Goal: Task Accomplishment & Management: Use online tool/utility

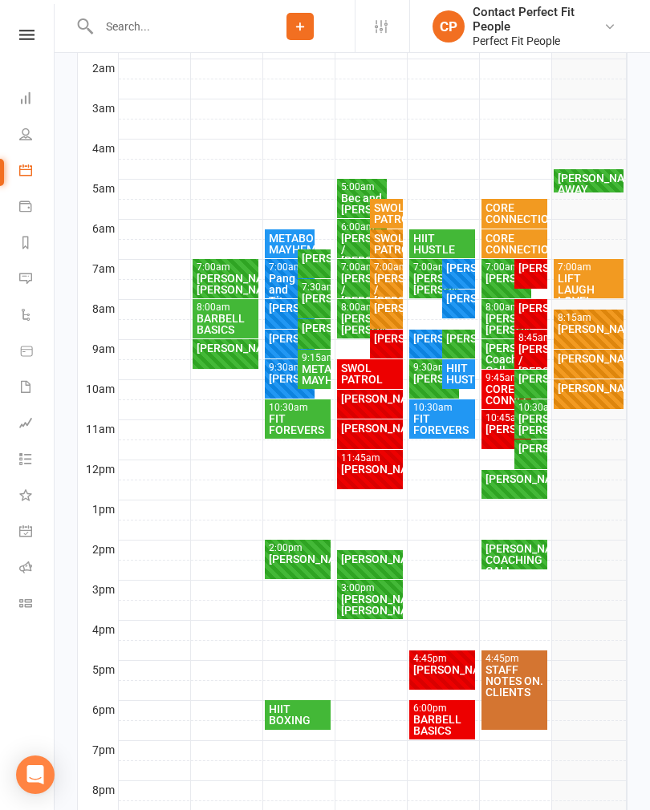
scroll to position [363, 0]
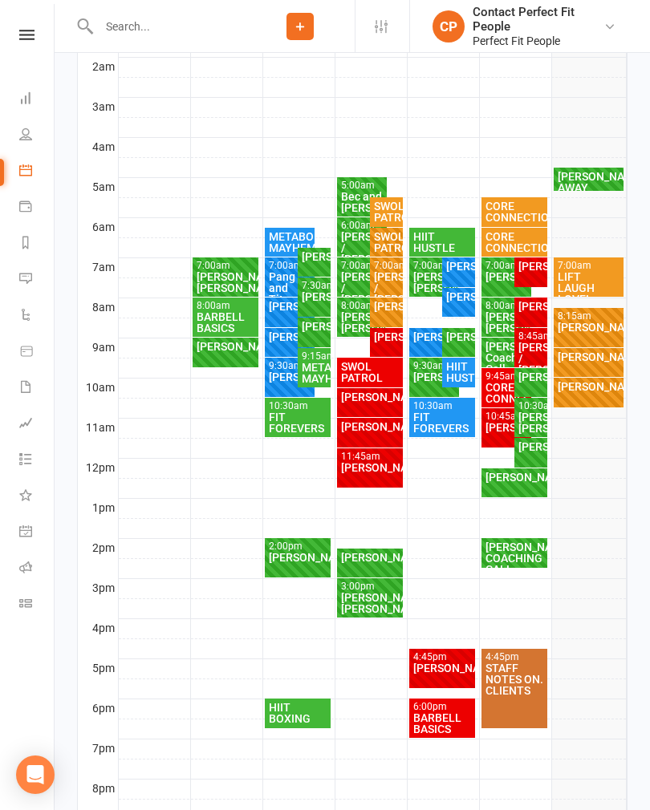
click at [607, 273] on div "LIFT LAUGH LOVE!" at bounding box center [588, 288] width 63 height 34
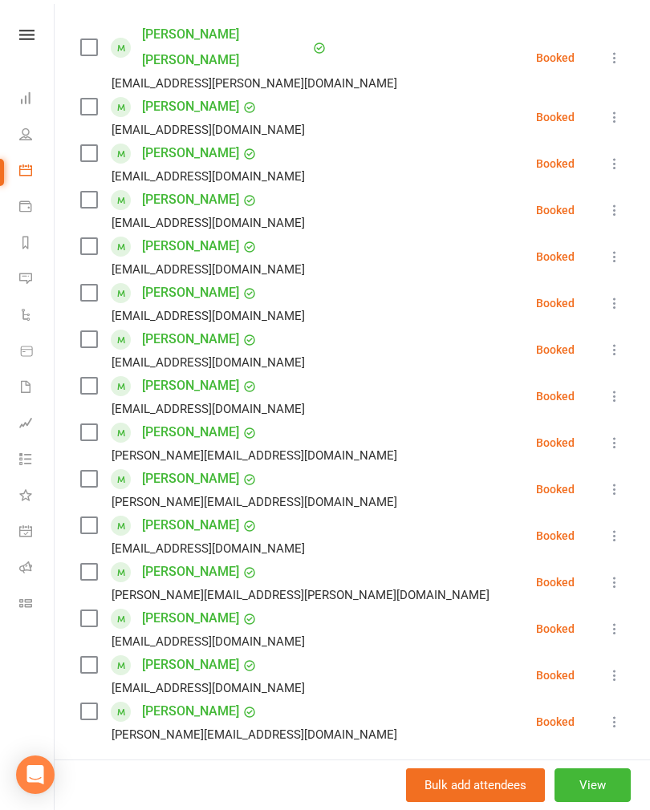
scroll to position [278, 0]
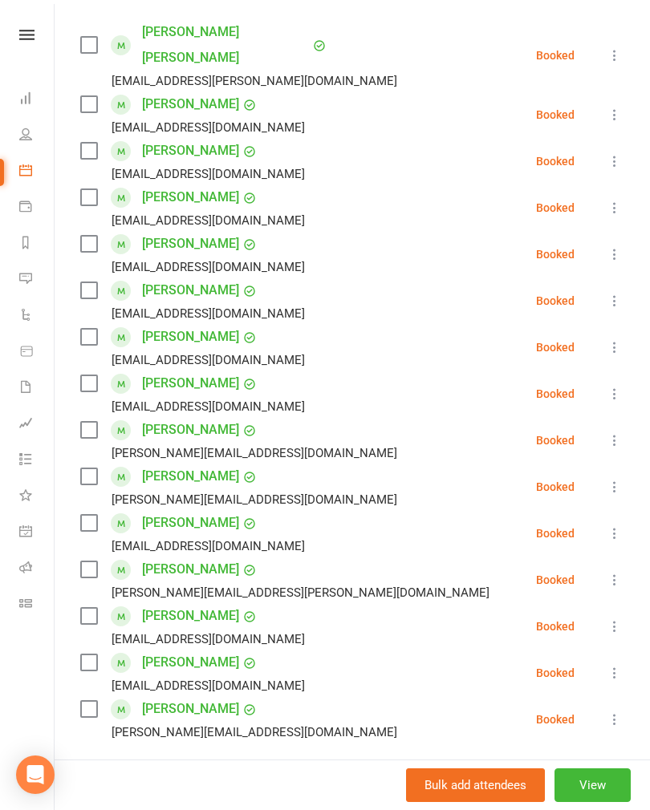
click at [607, 431] on button at bounding box center [614, 440] width 19 height 19
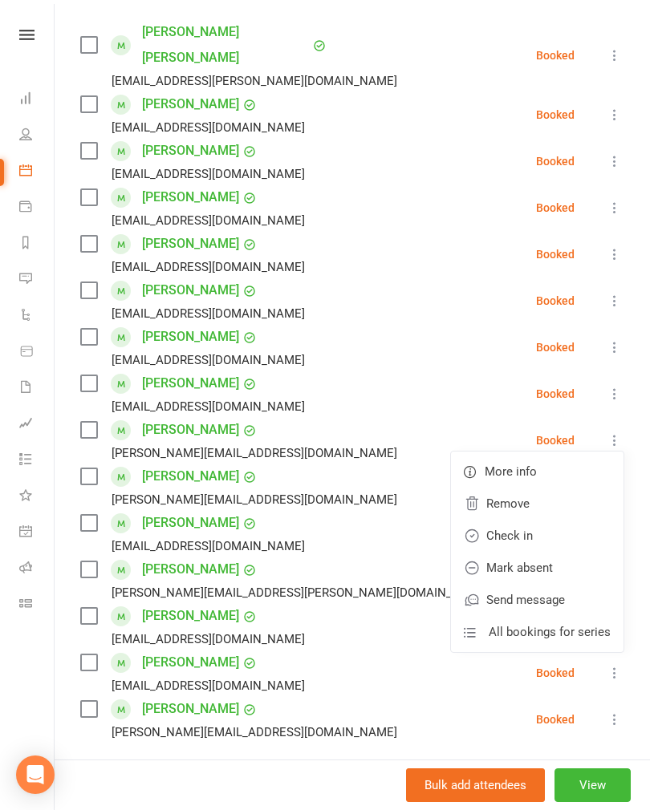
click at [529, 520] on link "Check in" at bounding box center [537, 536] width 173 height 32
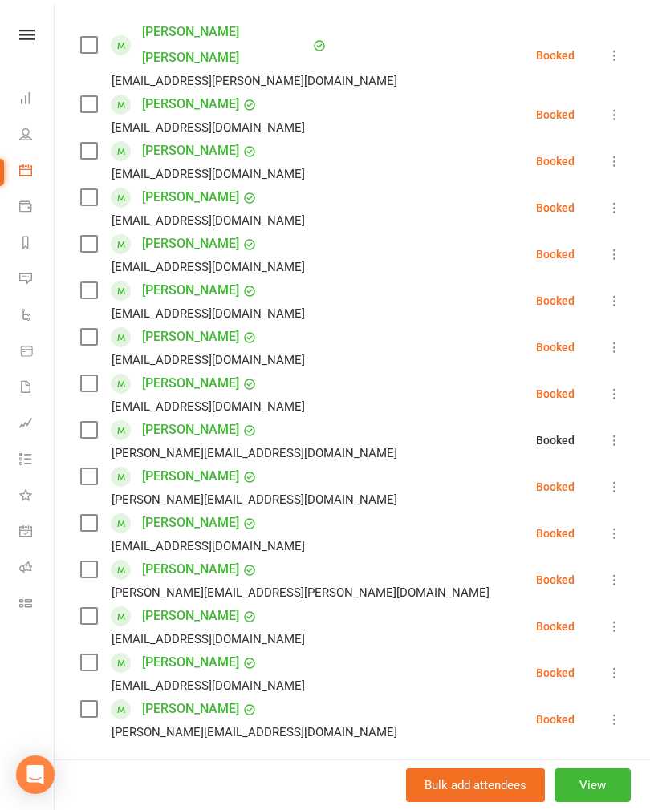
click at [614, 479] on icon at bounding box center [615, 487] width 16 height 16
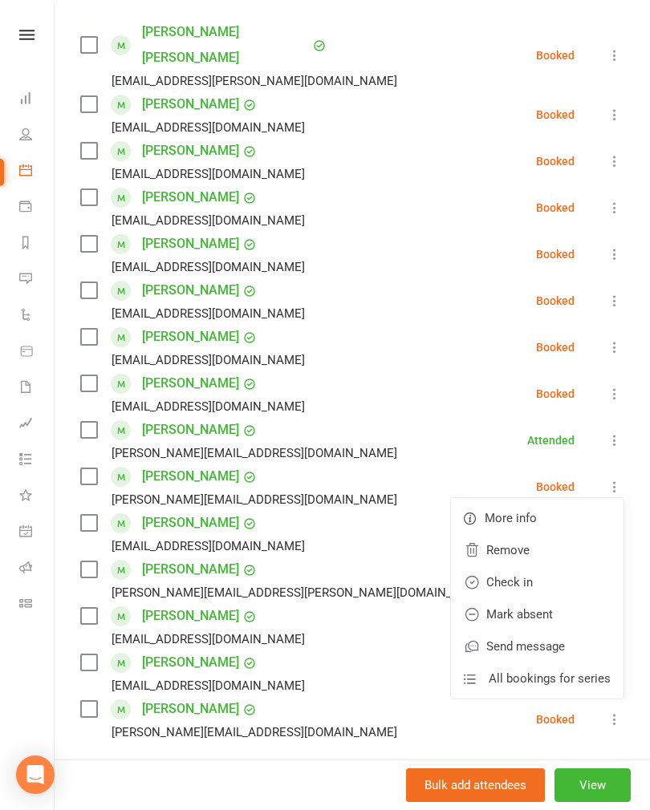
click at [530, 567] on link "Check in" at bounding box center [537, 582] width 173 height 32
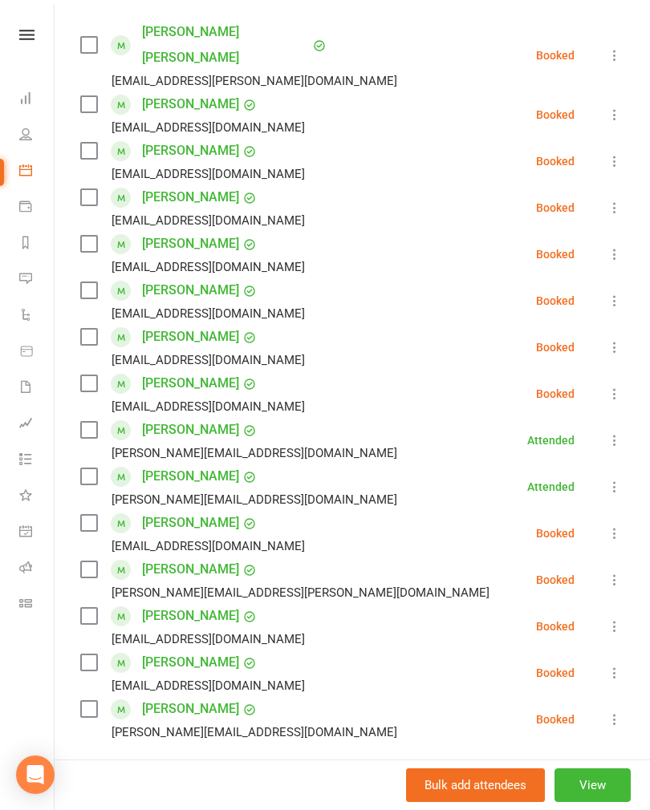
click at [614, 386] on icon at bounding box center [615, 394] width 16 height 16
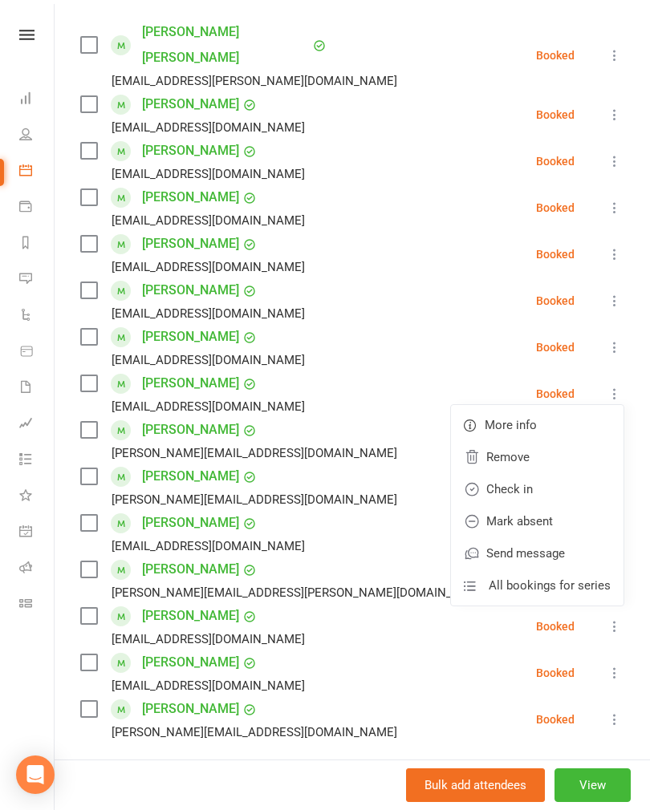
click at [551, 473] on link "Check in" at bounding box center [537, 489] width 173 height 32
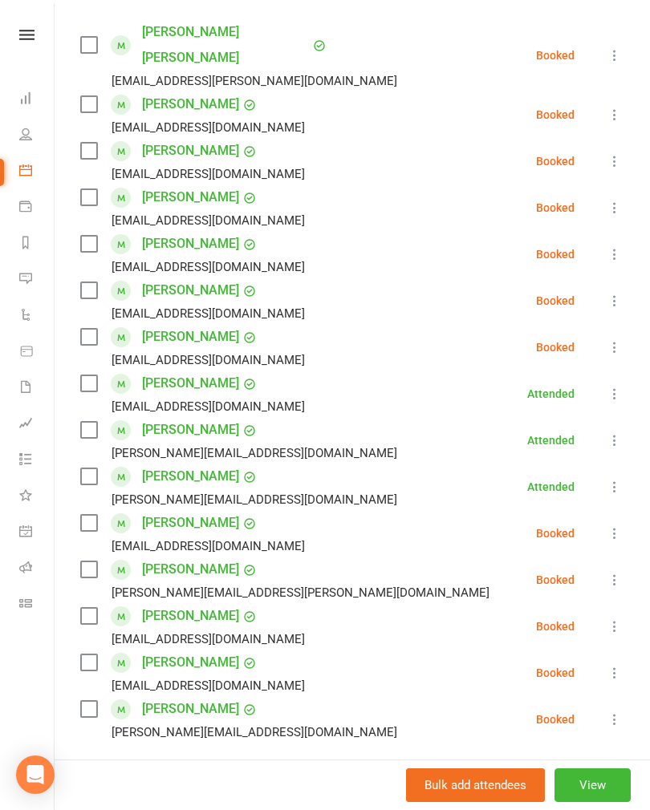
click at [622, 200] on icon at bounding box center [615, 208] width 16 height 16
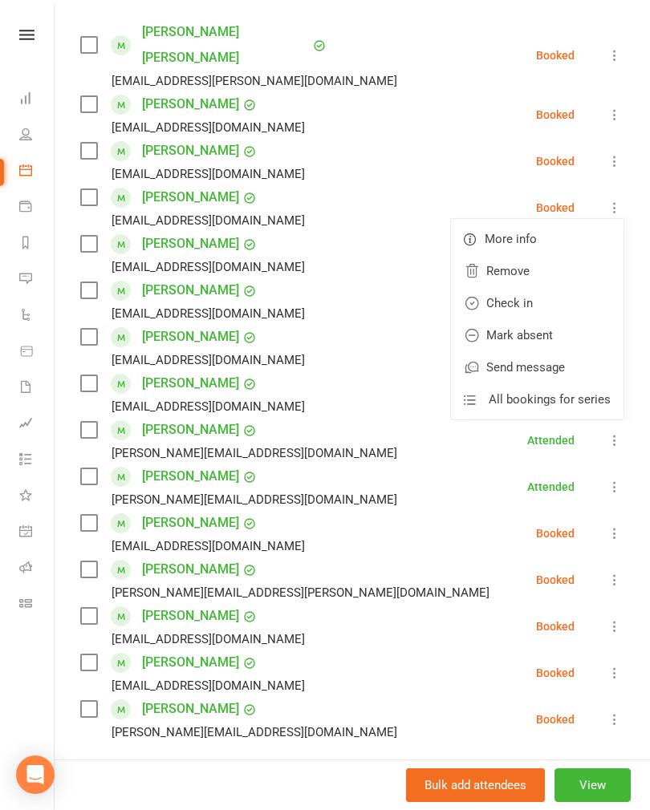
click at [558, 287] on link "Check in" at bounding box center [537, 303] width 173 height 32
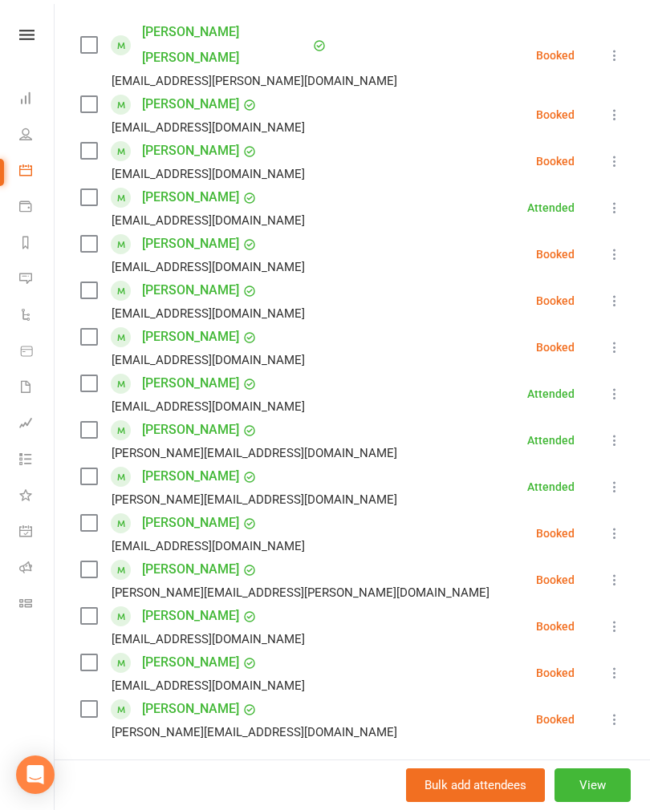
click at [607, 105] on button at bounding box center [614, 114] width 19 height 19
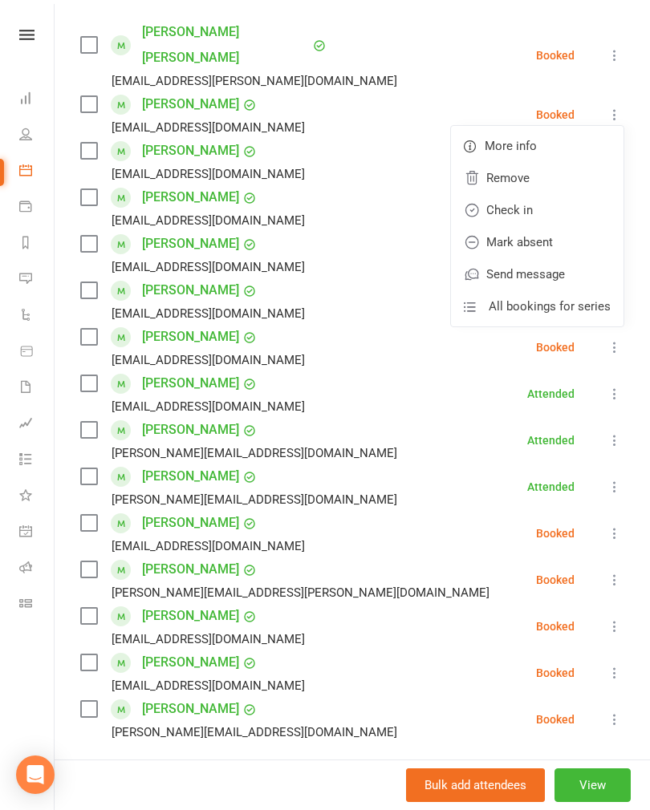
click at [554, 194] on link "Check in" at bounding box center [537, 210] width 173 height 32
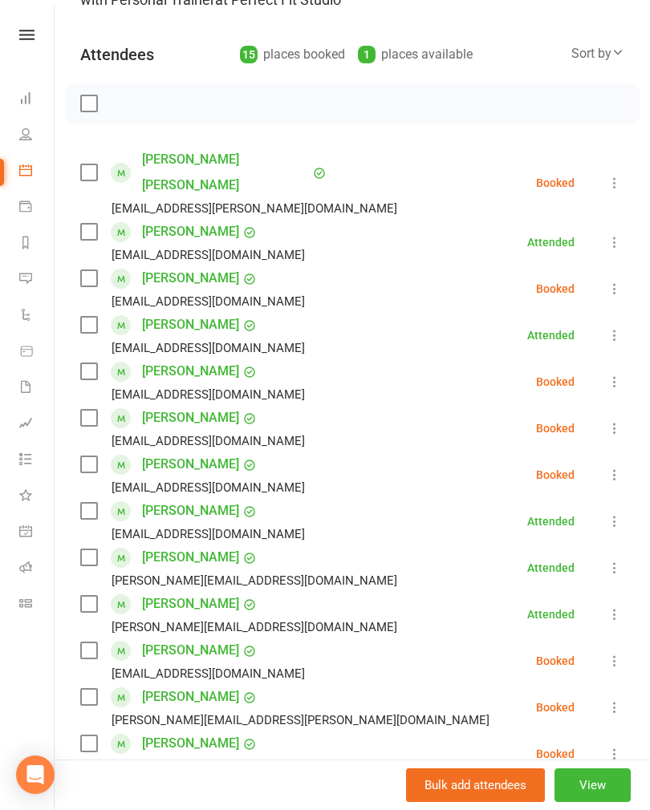
scroll to position [140, 0]
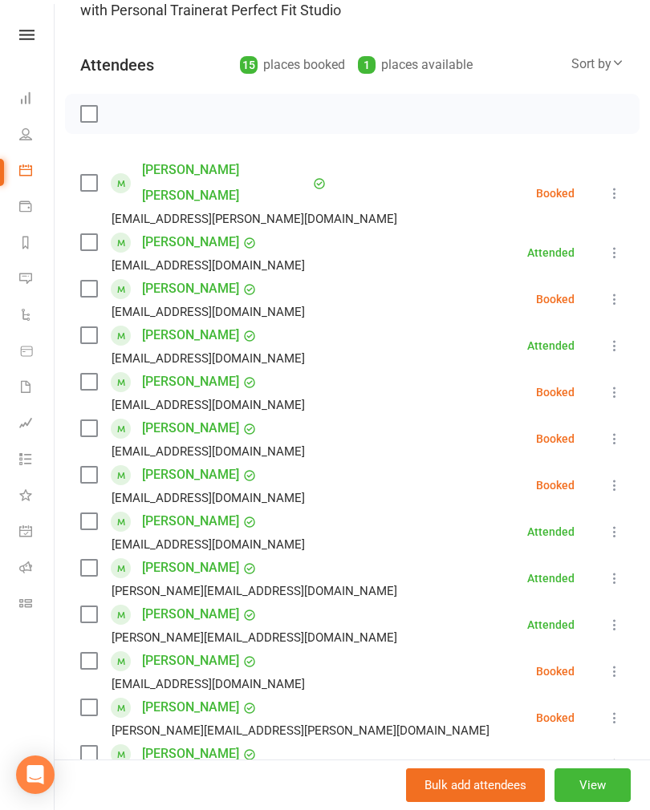
click at [611, 291] on icon at bounding box center [615, 299] width 16 height 16
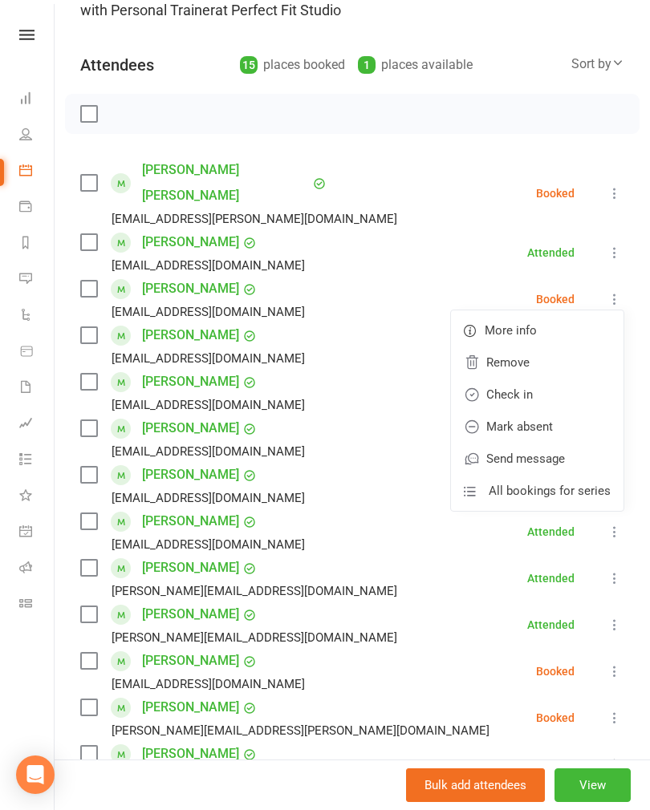
click at [553, 379] on link "Check in" at bounding box center [537, 395] width 173 height 32
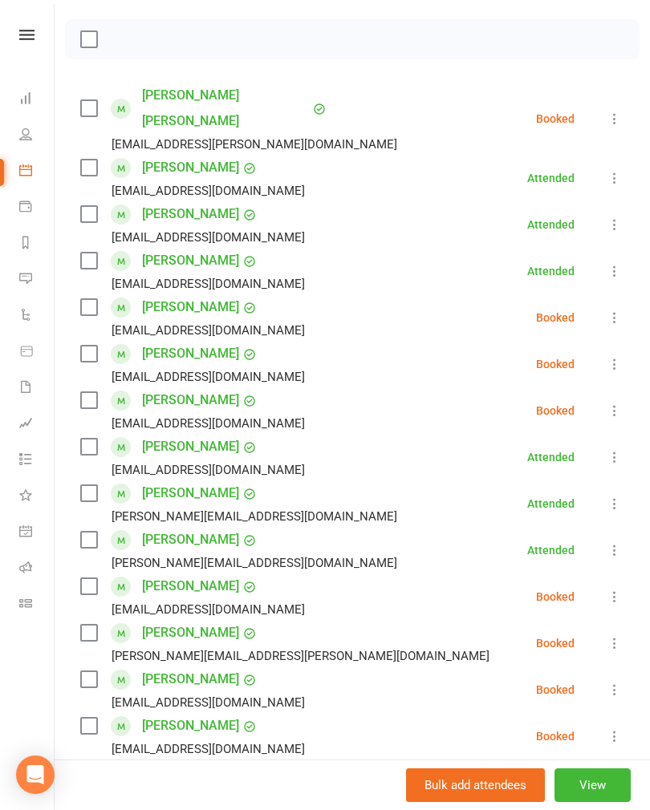
scroll to position [215, 0]
click at [612, 110] on icon at bounding box center [615, 118] width 16 height 16
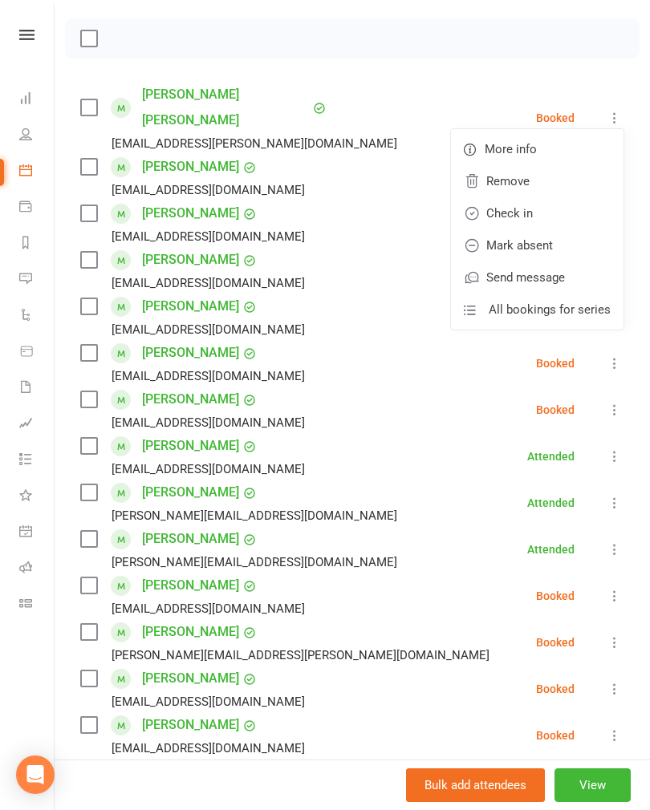
click at [562, 201] on link "Check in" at bounding box center [537, 213] width 173 height 32
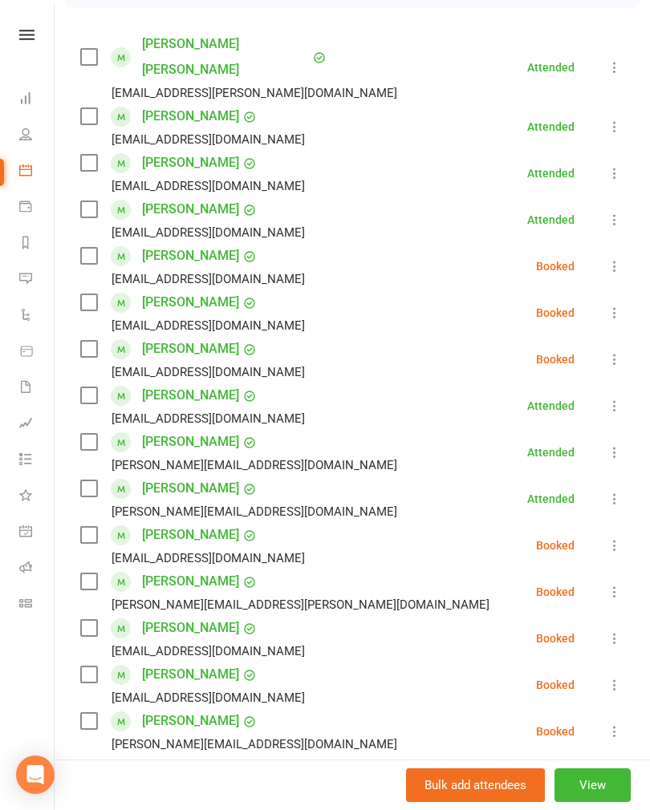
scroll to position [276, 0]
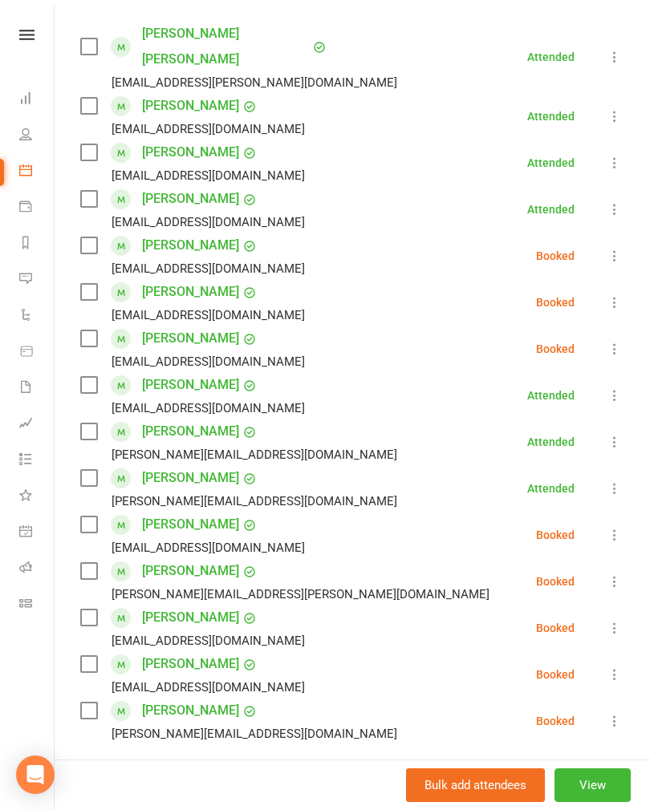
click at [611, 620] on icon at bounding box center [615, 628] width 16 height 16
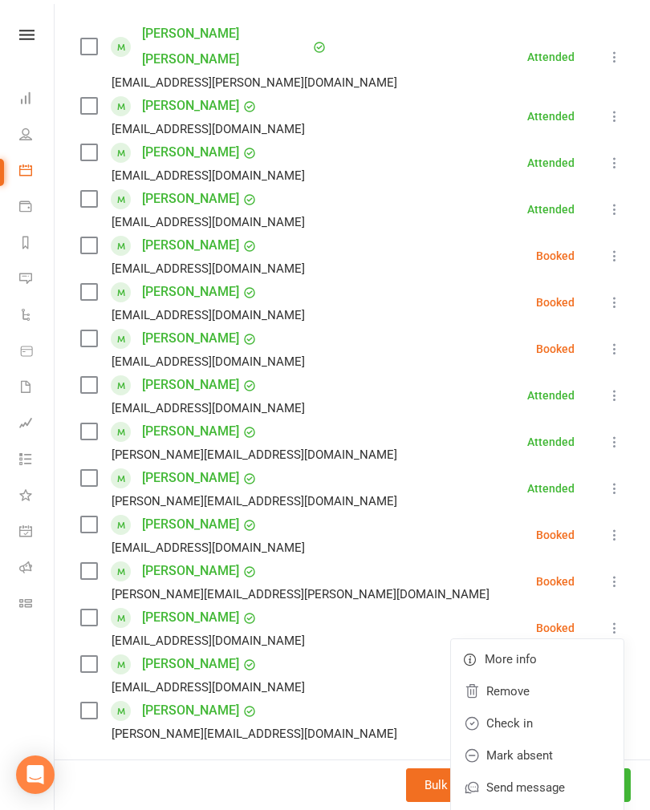
click at [546, 708] on link "Check in" at bounding box center [537, 724] width 173 height 32
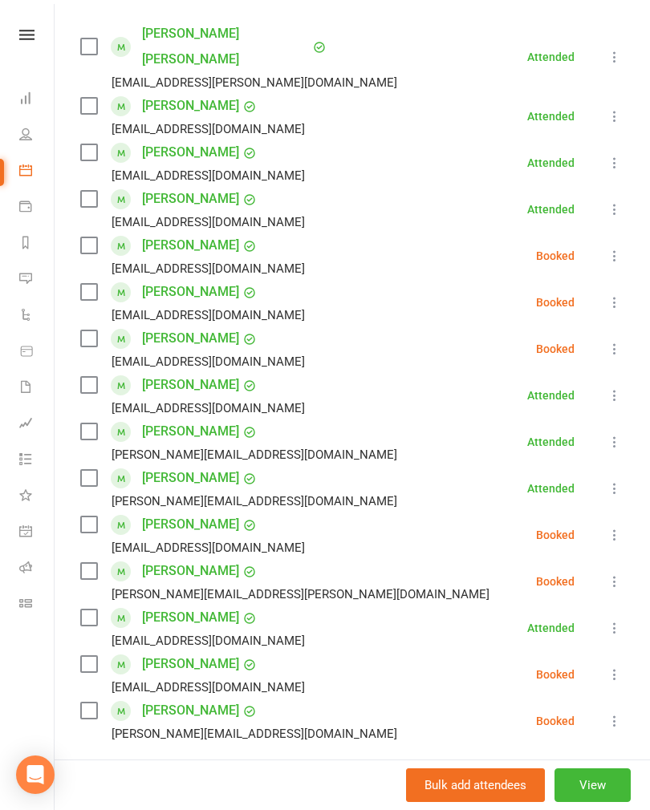
click at [627, 637] on div "Class kiosk mode Roll call 7:00 AM - 8:00 AM, [DATE] with Personal Trainer at P…" at bounding box center [352, 412] width 595 height 1242
click at [621, 667] on icon at bounding box center [615, 675] width 16 height 16
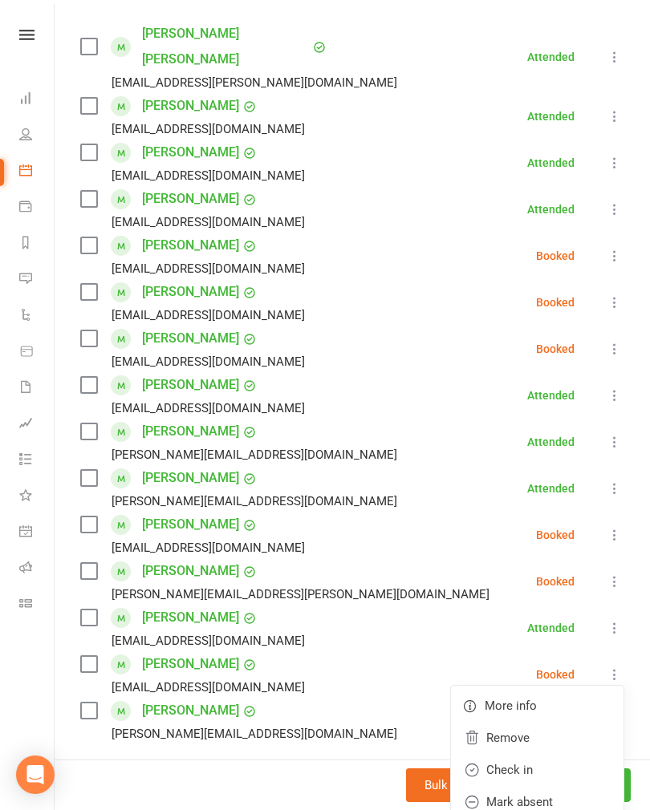
click at [550, 754] on link "Check in" at bounding box center [537, 770] width 173 height 32
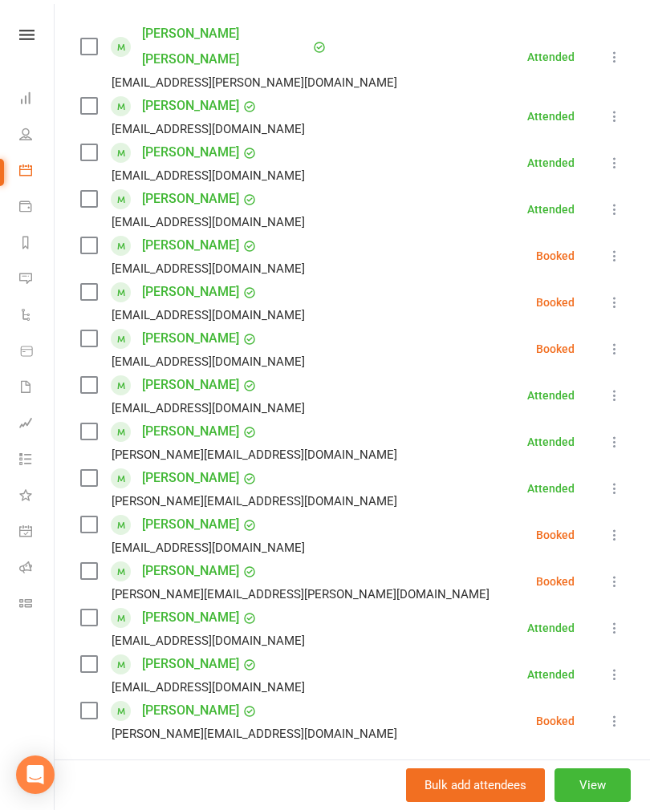
click at [612, 713] on icon at bounding box center [615, 721] width 16 height 16
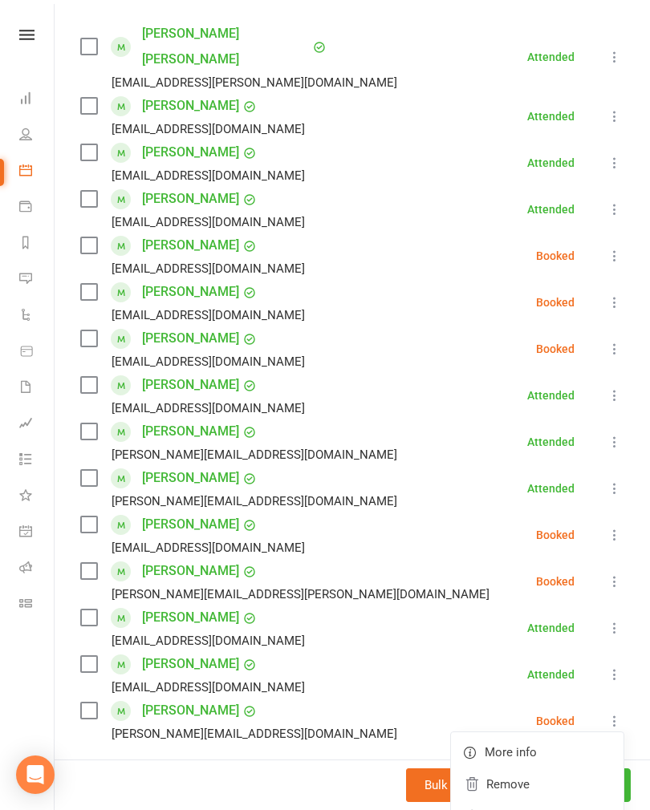
click at [526, 801] on link "Check in" at bounding box center [537, 817] width 173 height 32
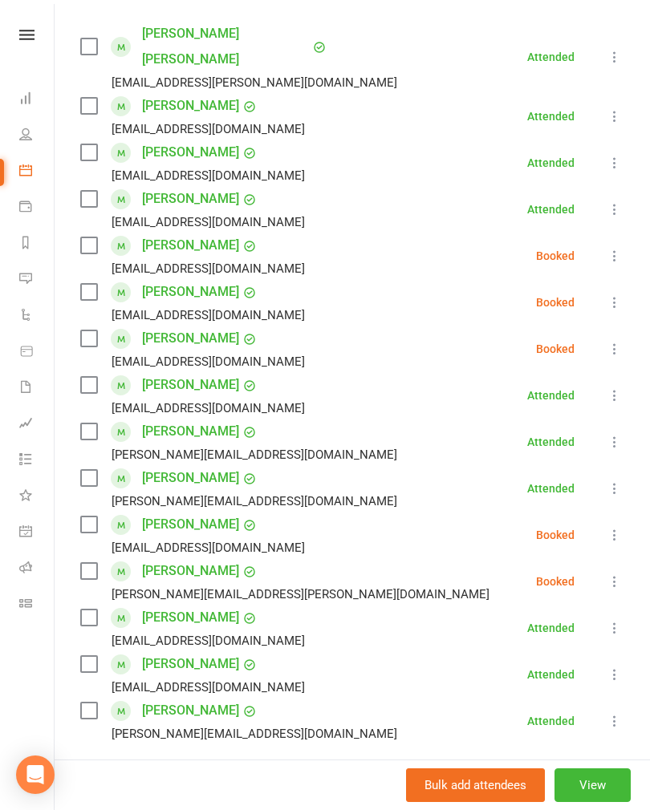
click at [606, 572] on button at bounding box center [614, 581] width 19 height 19
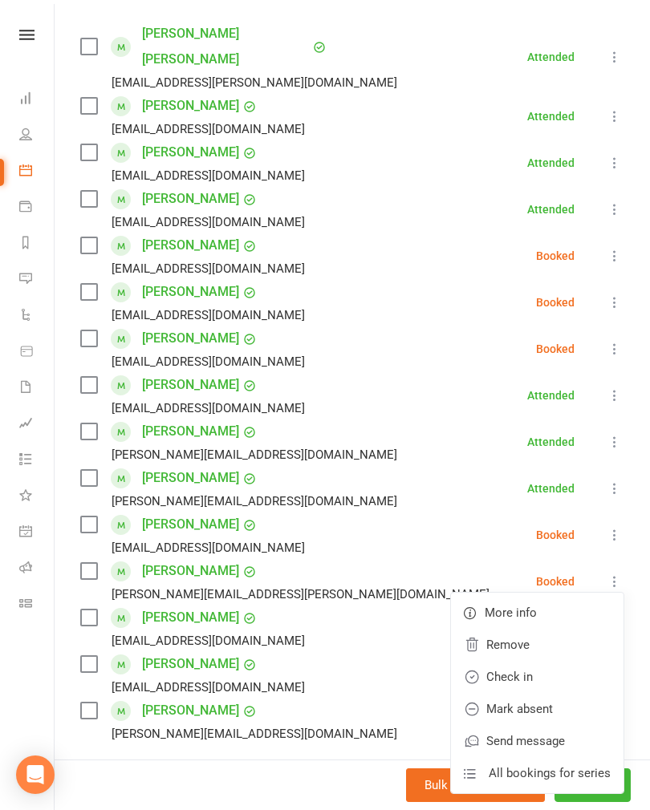
click at [575, 661] on link "Check in" at bounding box center [537, 677] width 173 height 32
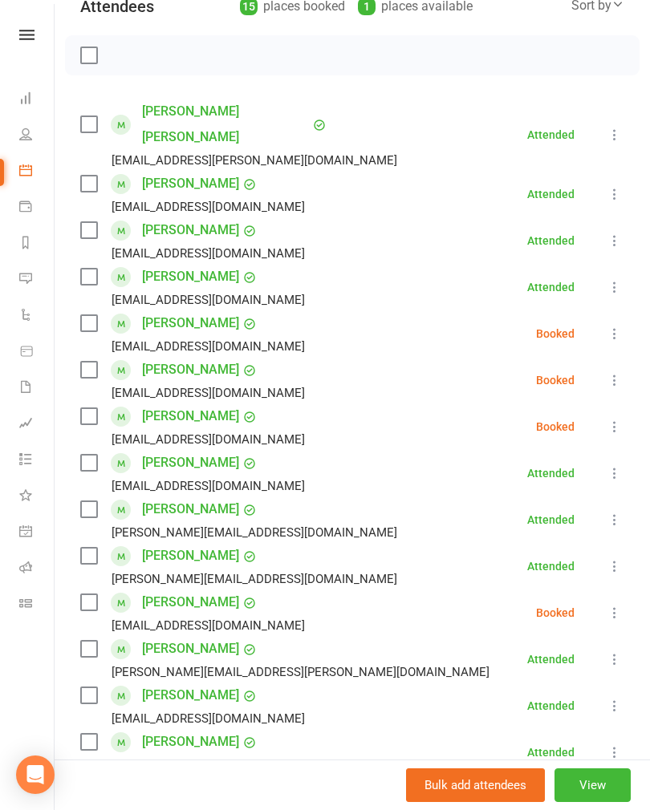
scroll to position [225, 0]
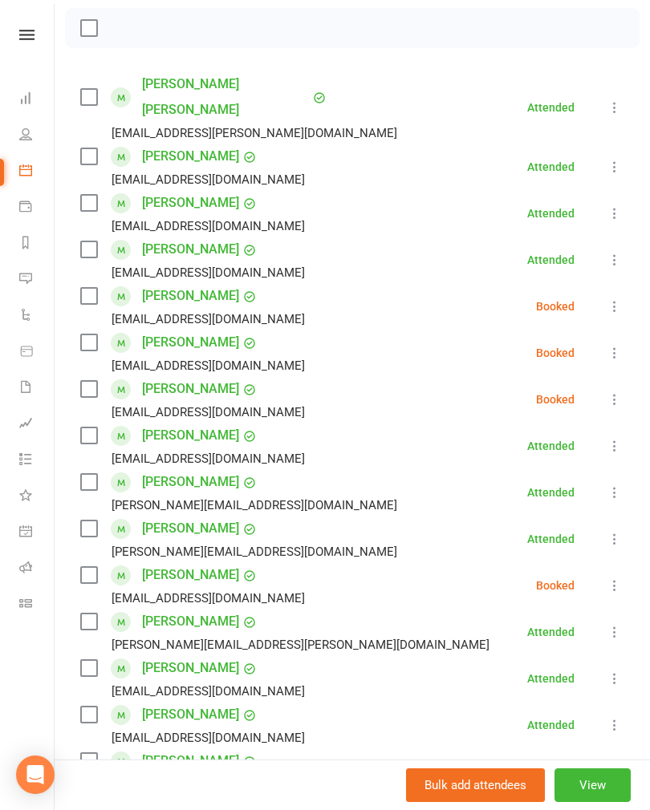
click at [610, 392] on icon at bounding box center [615, 400] width 16 height 16
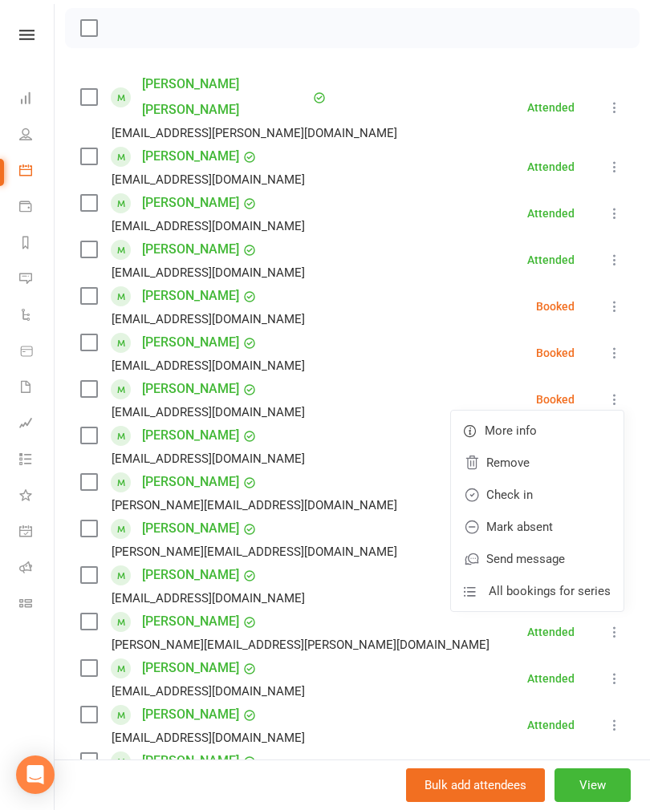
click at [528, 479] on link "Check in" at bounding box center [537, 495] width 173 height 32
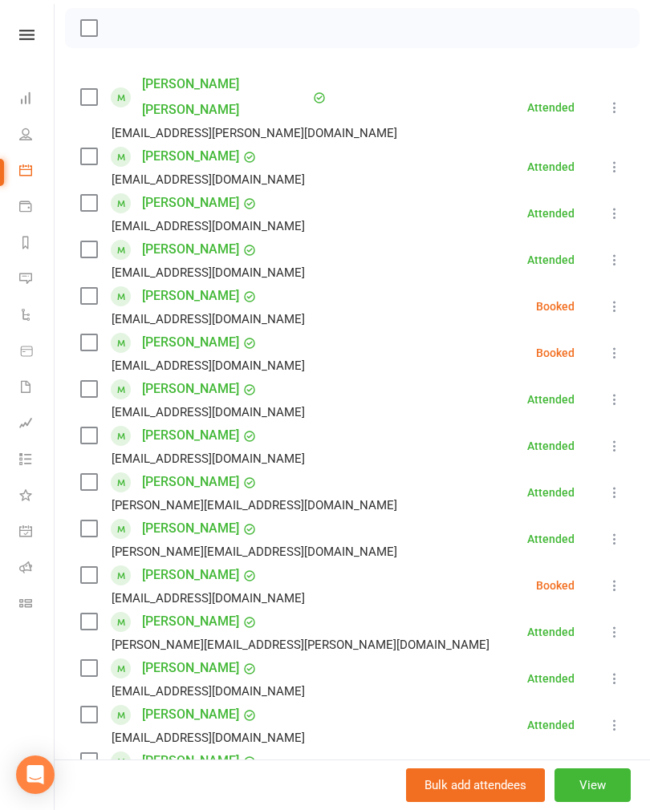
click at [617, 298] on icon at bounding box center [615, 306] width 16 height 16
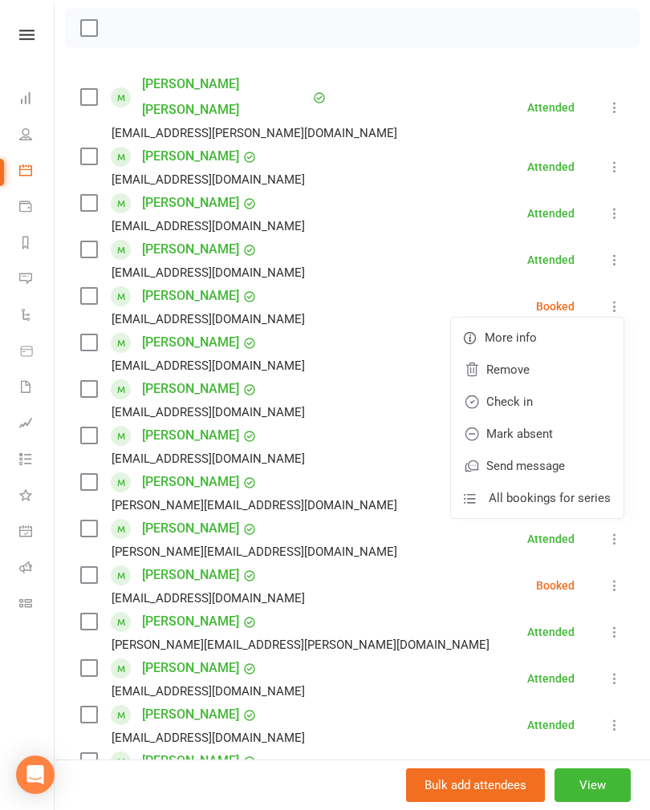
click at [564, 386] on link "Check in" at bounding box center [537, 402] width 173 height 32
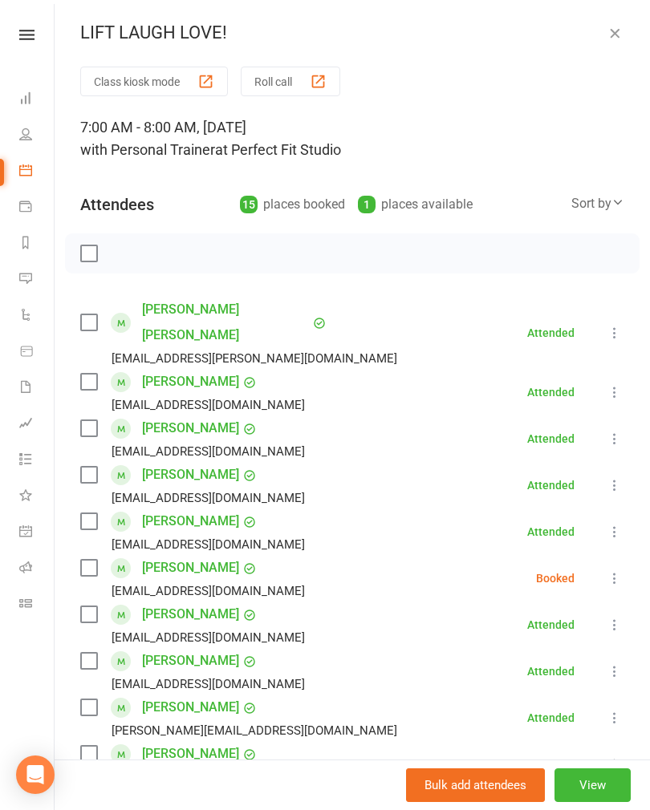
scroll to position [0, 0]
click at [614, 29] on icon "button" at bounding box center [615, 33] width 16 height 16
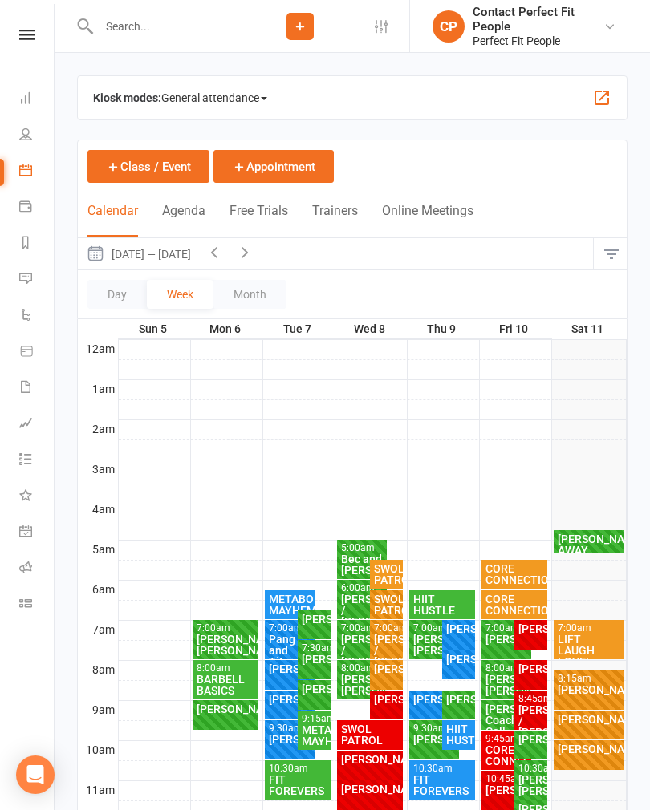
click at [206, 246] on button "button" at bounding box center [214, 253] width 30 height 31
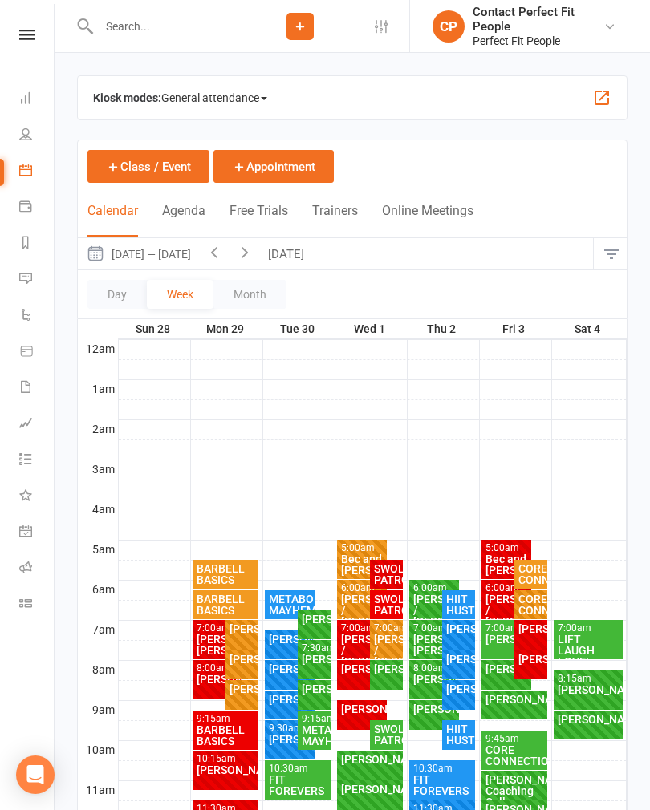
click at [223, 258] on icon "button" at bounding box center [214, 252] width 18 height 18
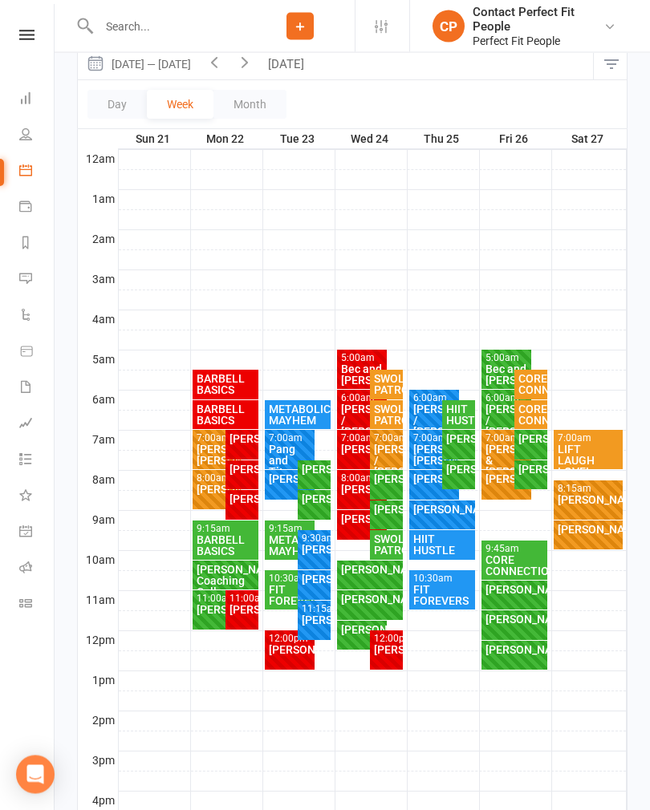
scroll to position [196, 0]
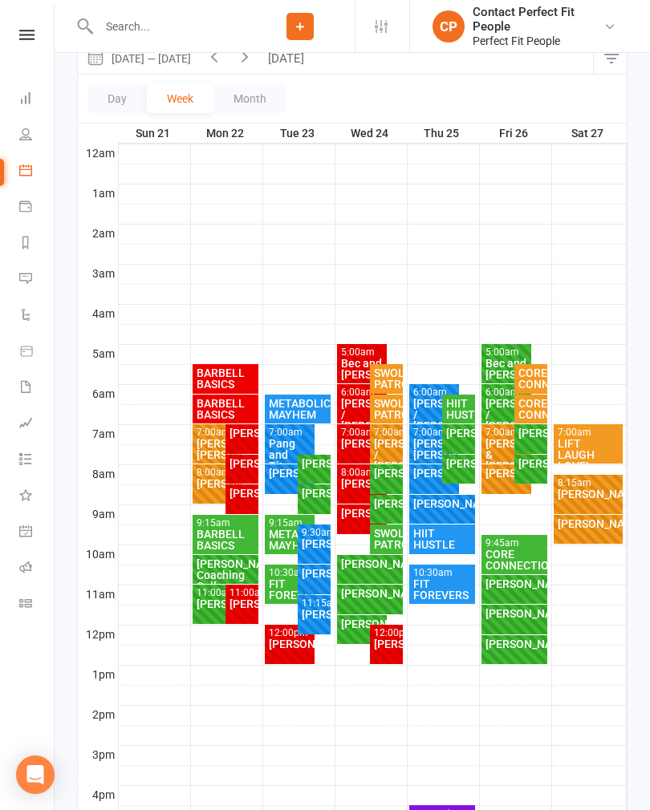
click at [605, 438] on div "LIFT LAUGH LOVE!" at bounding box center [588, 455] width 63 height 34
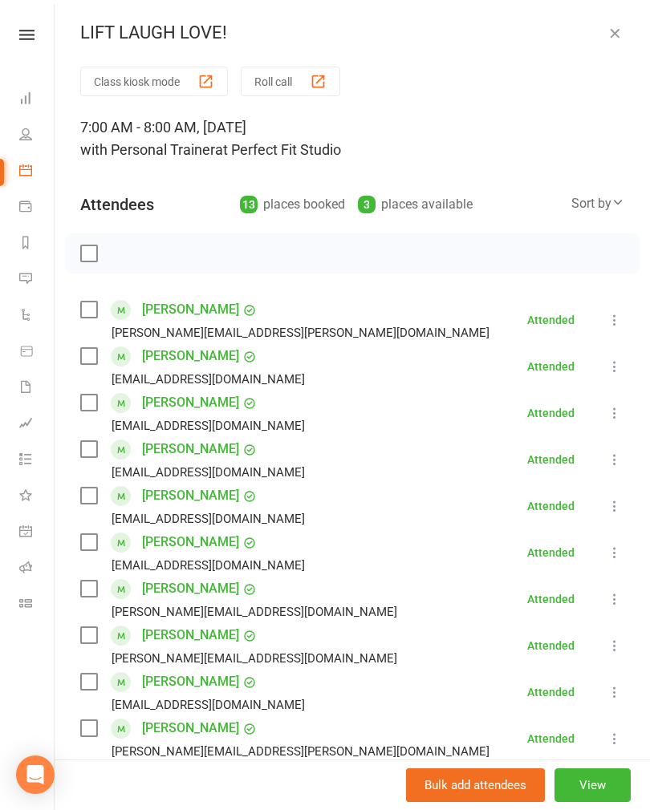
scroll to position [0, 0]
